Goal: Find specific page/section: Find specific page/section

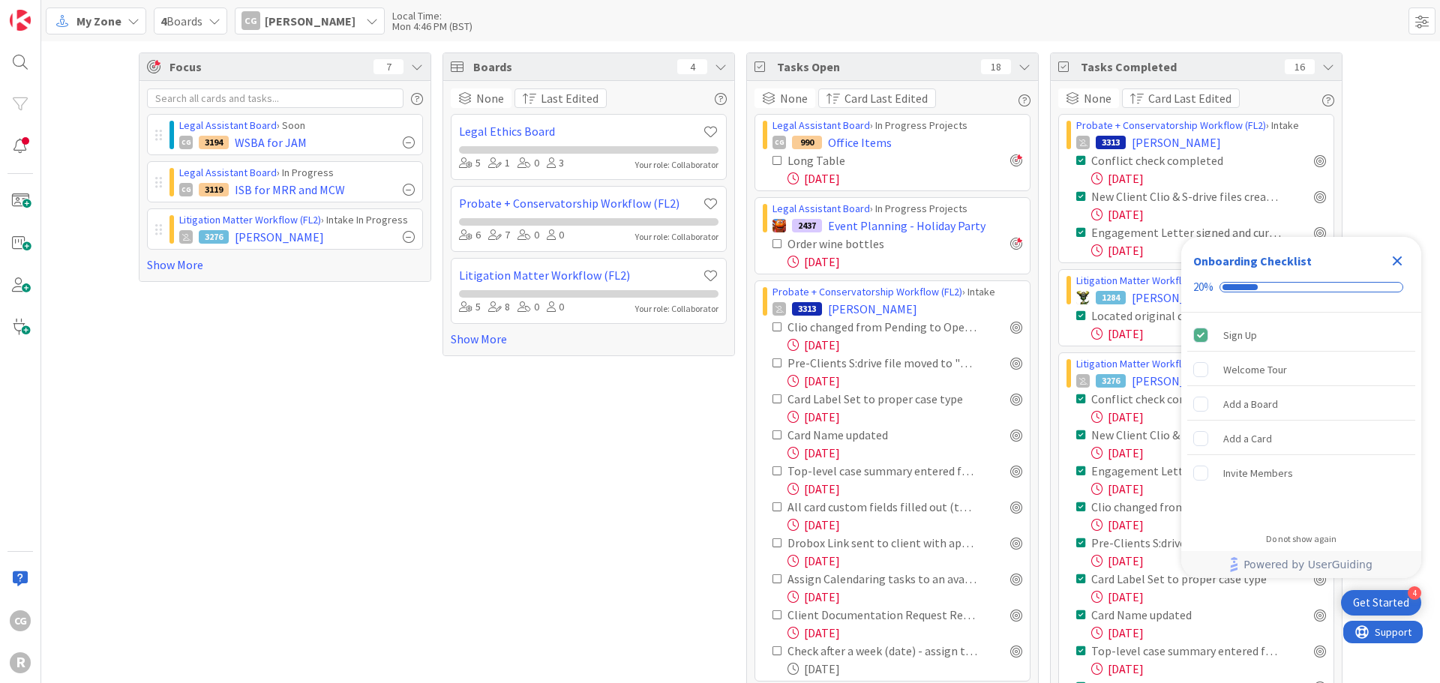
click at [413, 455] on div "Focus 7 Legal Assistant Board › Soon CG 3194 WSBA for JAM Legal Assistant Board…" at bounding box center [285, 420] width 293 height 734
click at [180, 269] on link "Show More" at bounding box center [285, 265] width 276 height 18
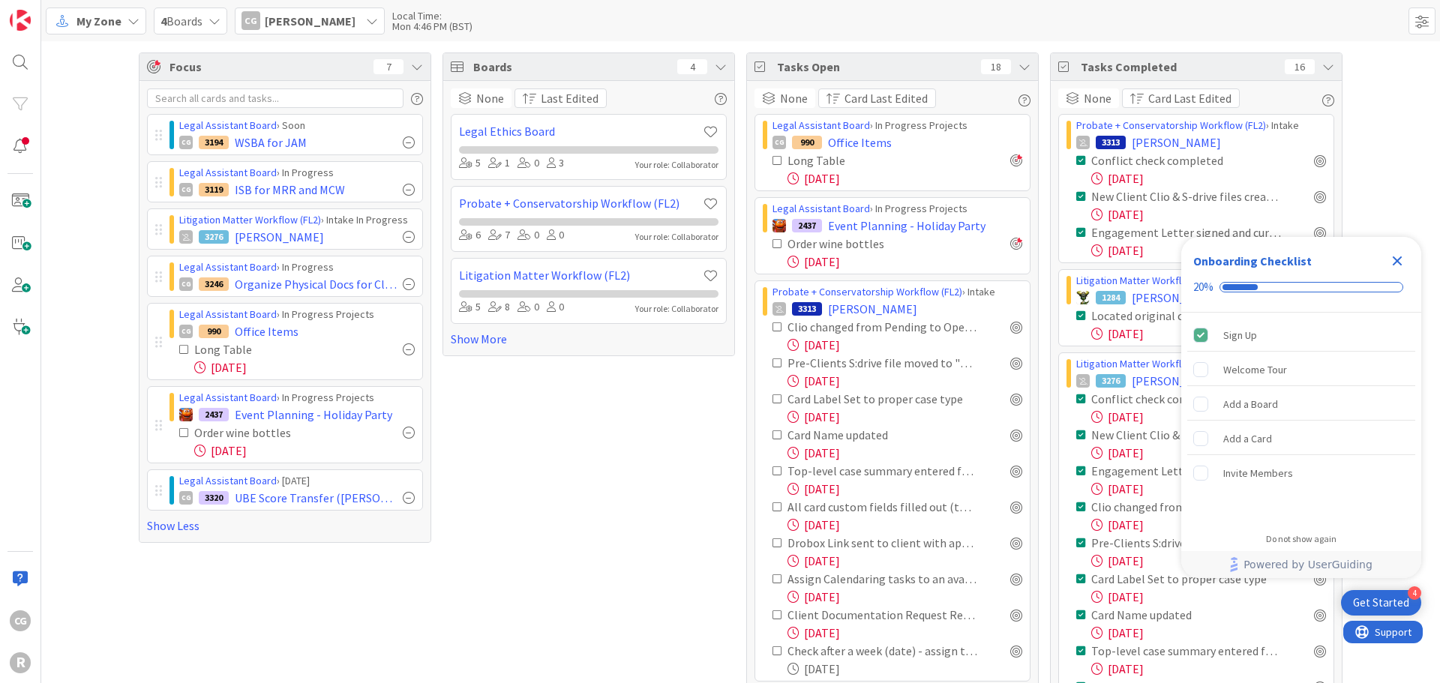
drag, startPoint x: 366, startPoint y: 496, endPoint x: 290, endPoint y: 509, distance: 76.8
click at [281, 513] on div "Legal Assistant Board › Soon CG 3194 WSBA for JAM Legal Assistant Board › In Pr…" at bounding box center [285, 324] width 276 height 421
drag, startPoint x: 307, startPoint y: 502, endPoint x: 273, endPoint y: 479, distance: 41.0
click at [273, 479] on h5 "UBE Score Transfer (Nick)" at bounding box center [294, 464] width 146 height 29
click at [278, 492] on span "UBE Score Transfer (Nick)" at bounding box center [316, 498] width 162 height 18
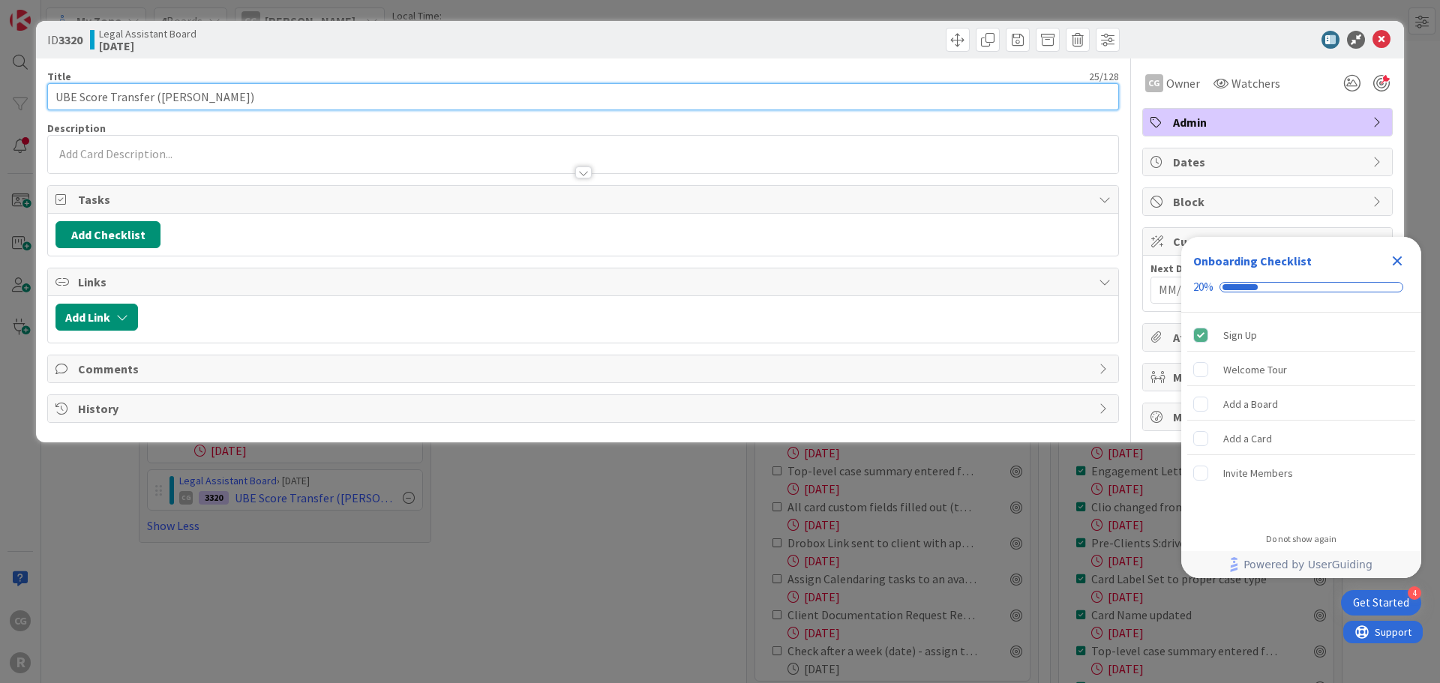
click at [227, 98] on input "UBE Score Transfer (Nick)" at bounding box center [583, 96] width 1072 height 27
type input "UBE Score Transfer (Nic)"
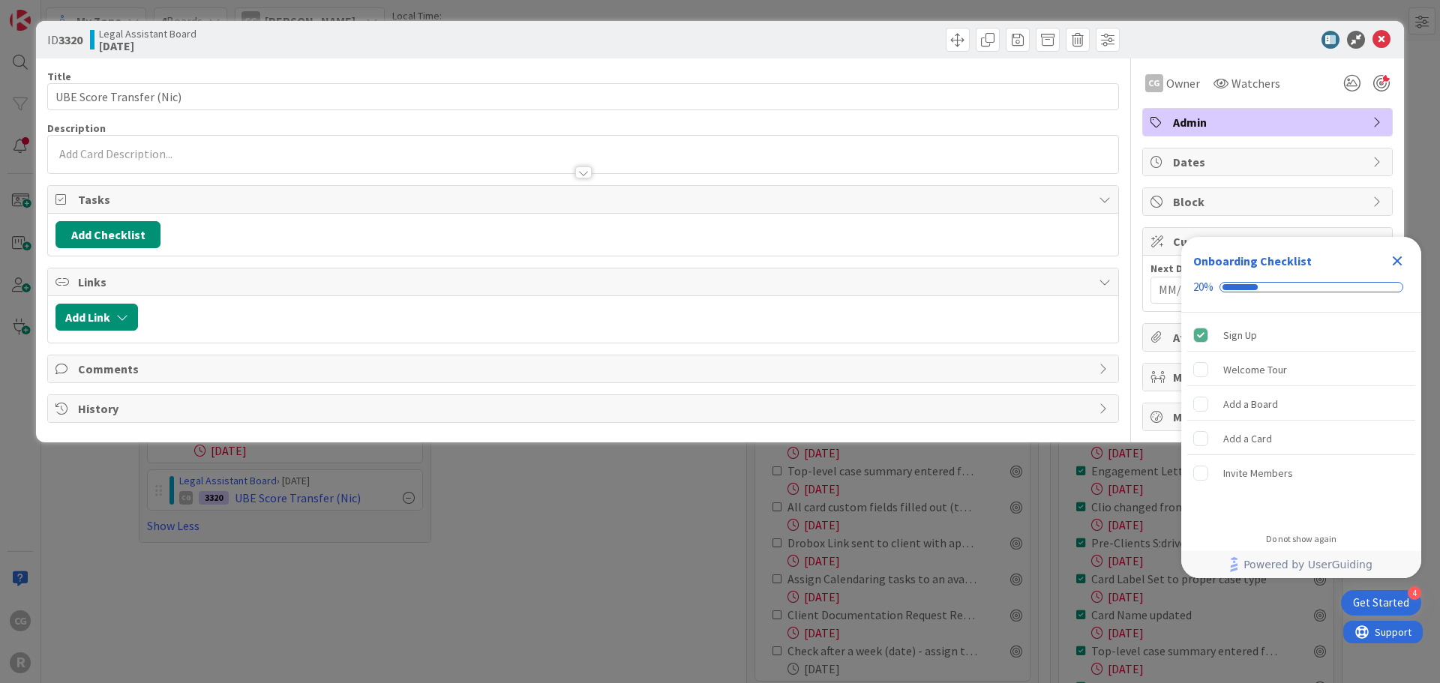
click at [1332, 259] on icon "Close Checklist" at bounding box center [1398, 262] width 10 height 10
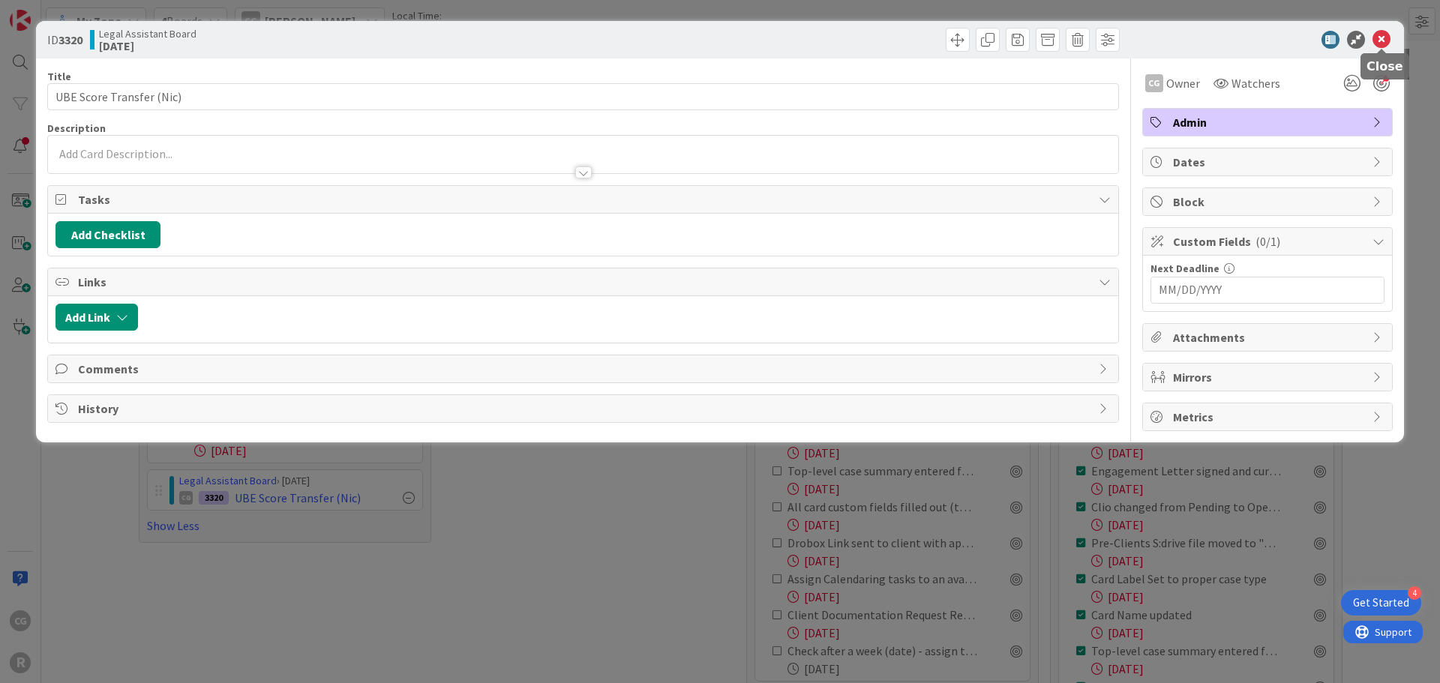
click at [1332, 40] on icon at bounding box center [1382, 40] width 18 height 18
